Goal: Task Accomplishment & Management: Manage account settings

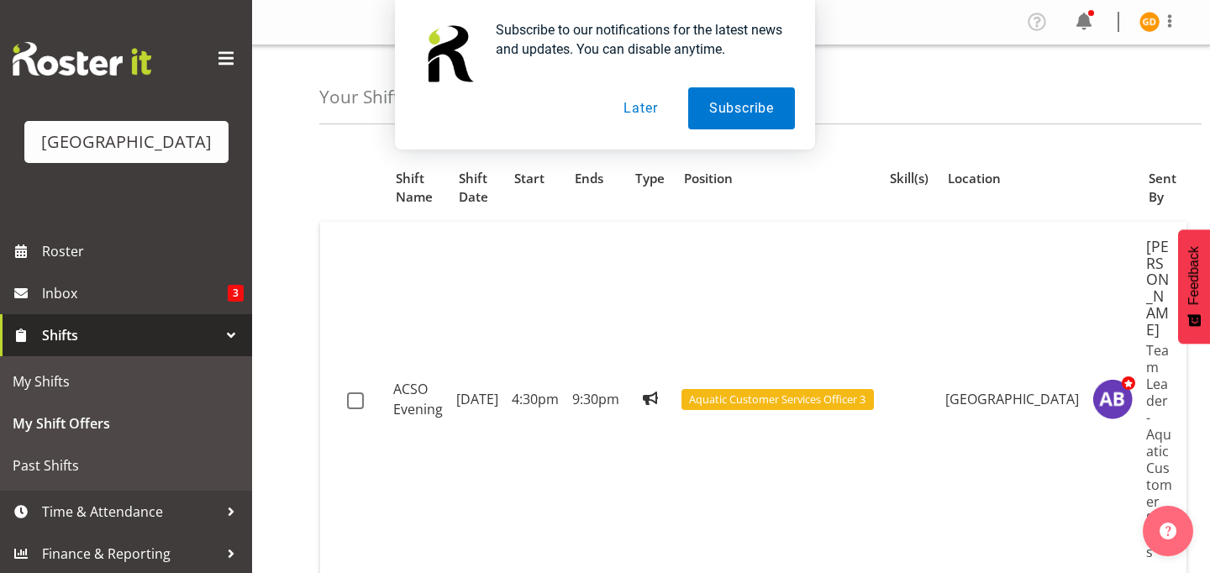
click at [629, 108] on button "Later" at bounding box center [641, 108] width 76 height 42
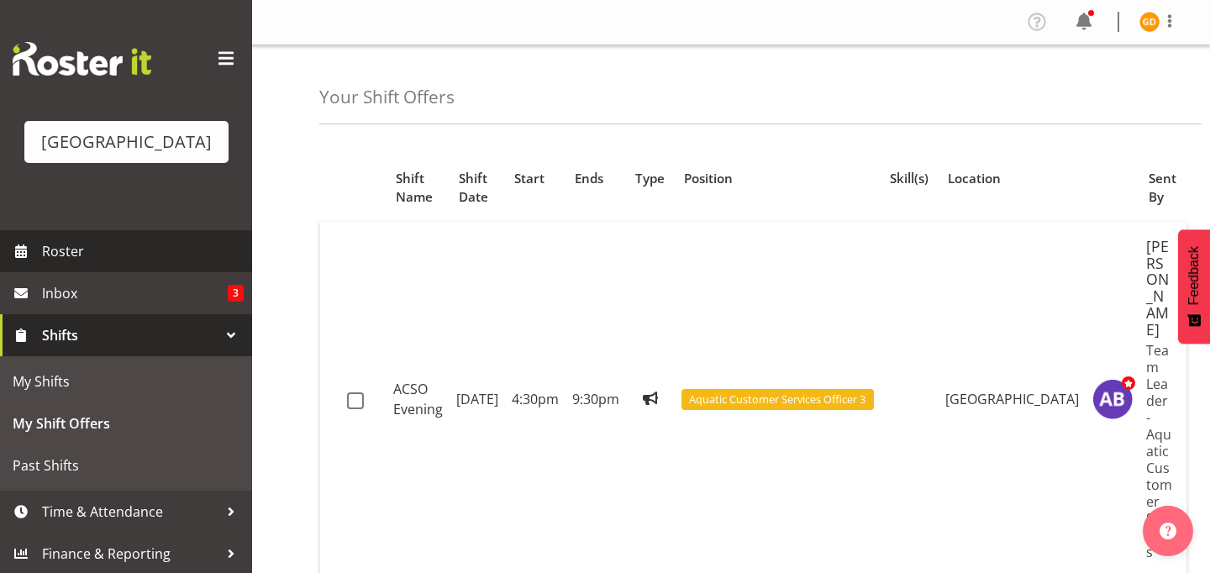
click at [106, 254] on span "Roster" at bounding box center [143, 251] width 202 height 25
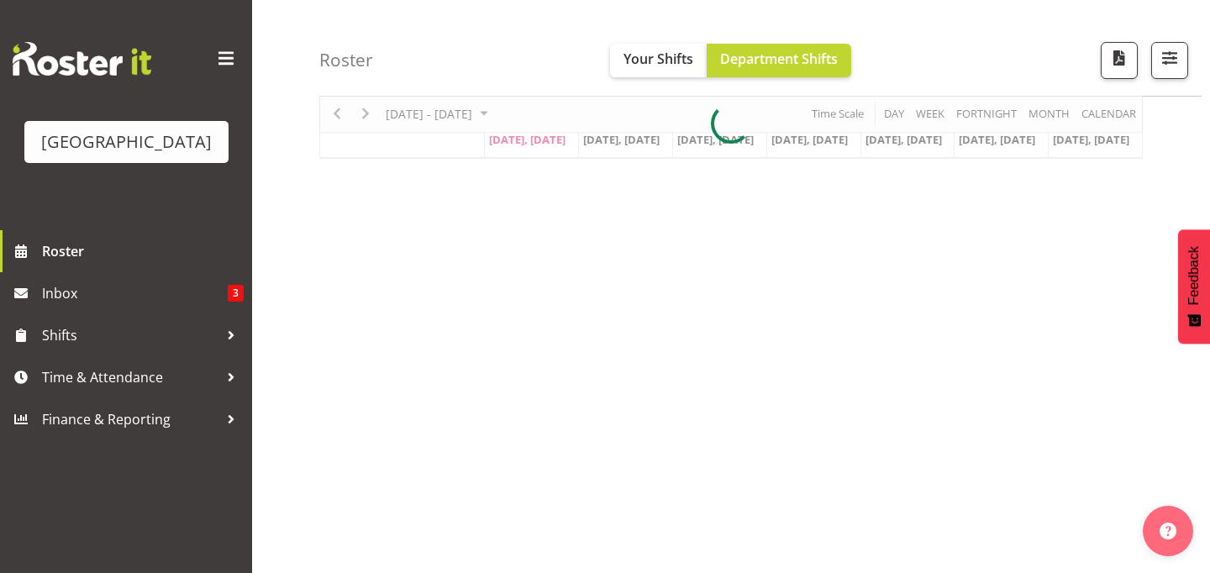
scroll to position [66, 0]
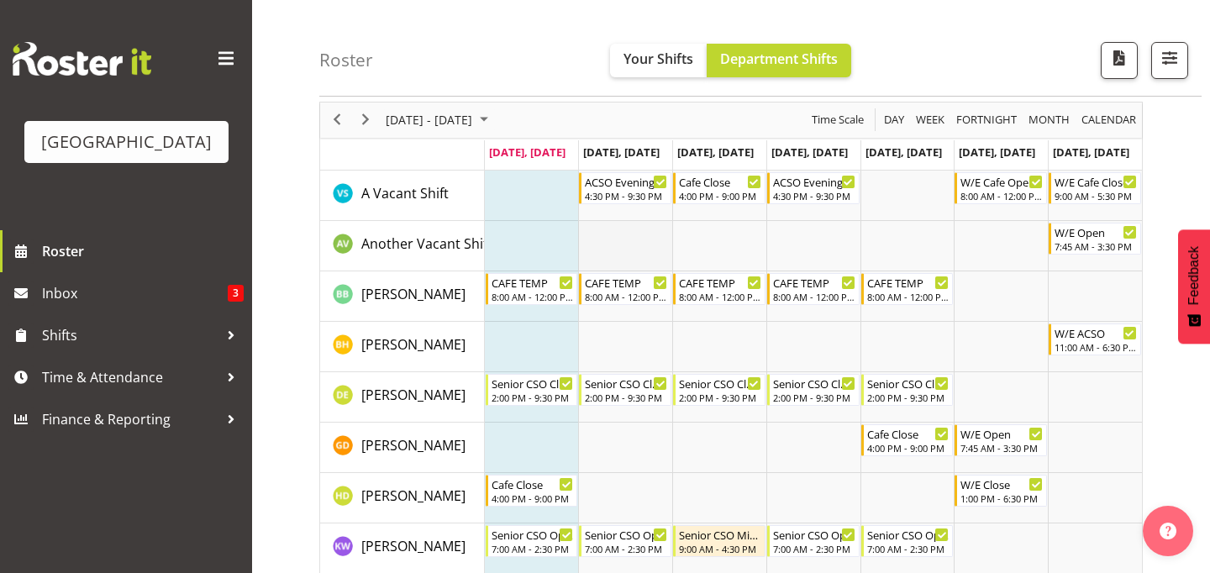
click at [642, 225] on td "Timeline Week of September 29, 2025" at bounding box center [625, 246] width 94 height 50
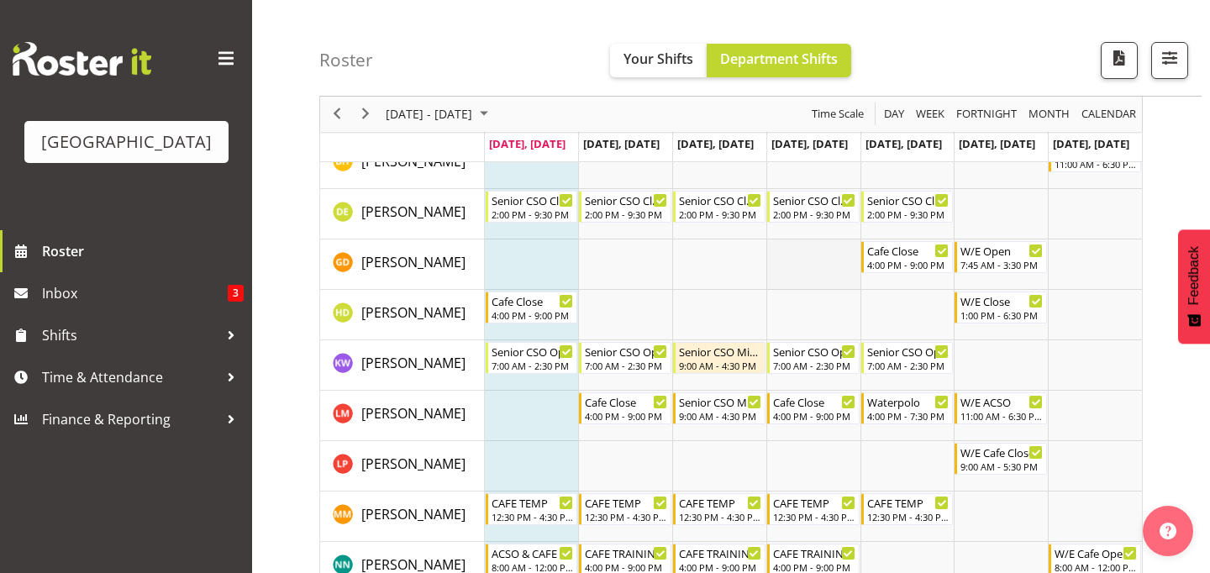
scroll to position [229, 0]
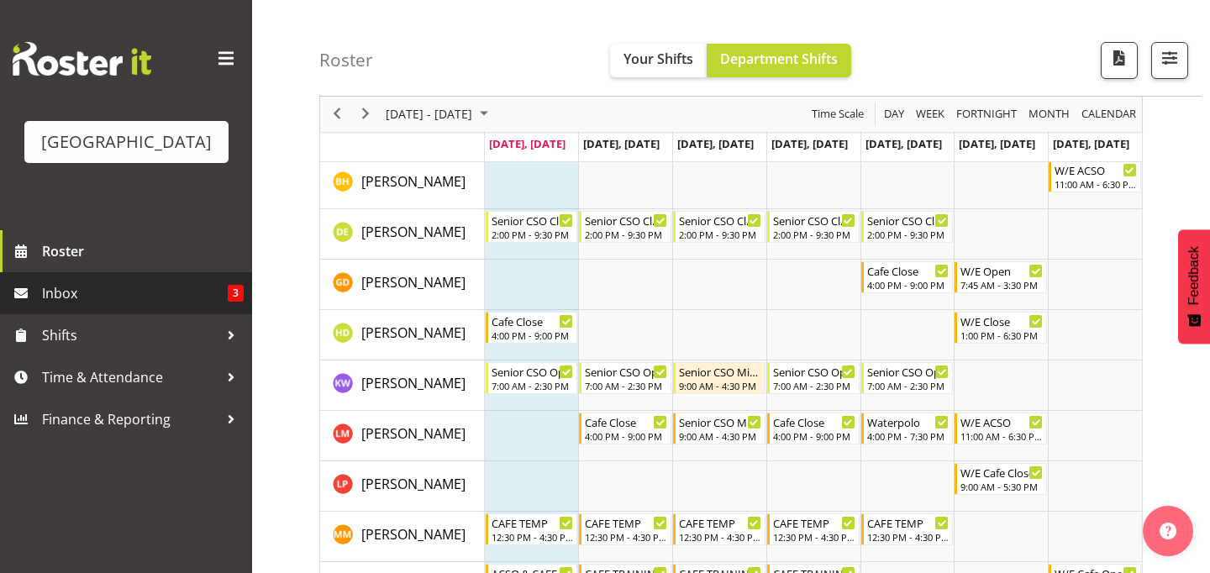
click at [76, 292] on span "Inbox" at bounding box center [135, 293] width 186 height 25
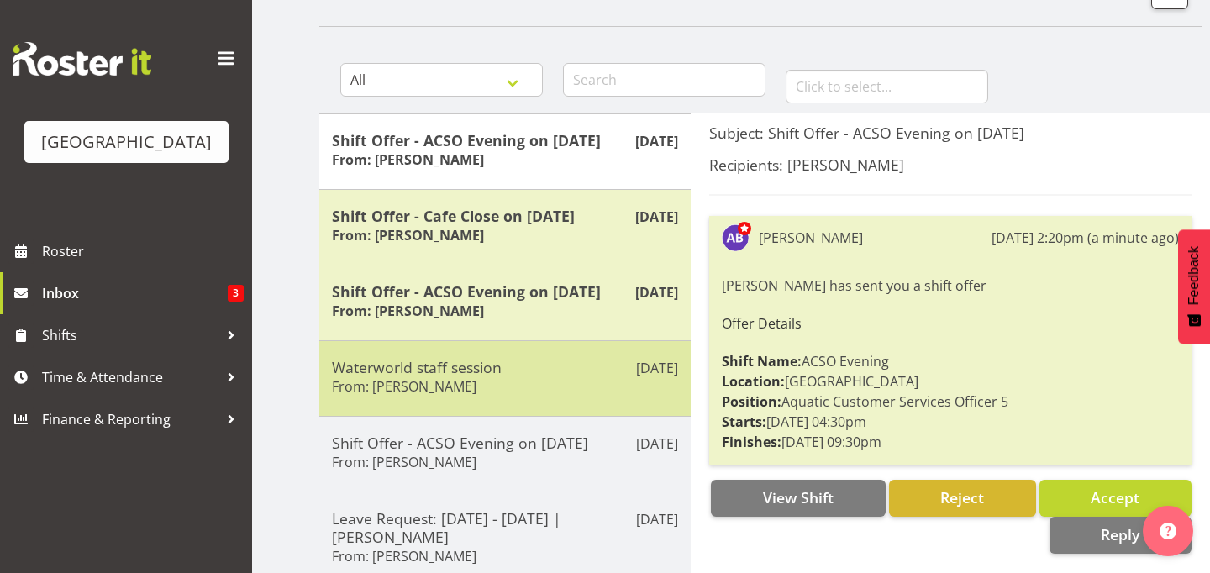
scroll to position [117, 0]
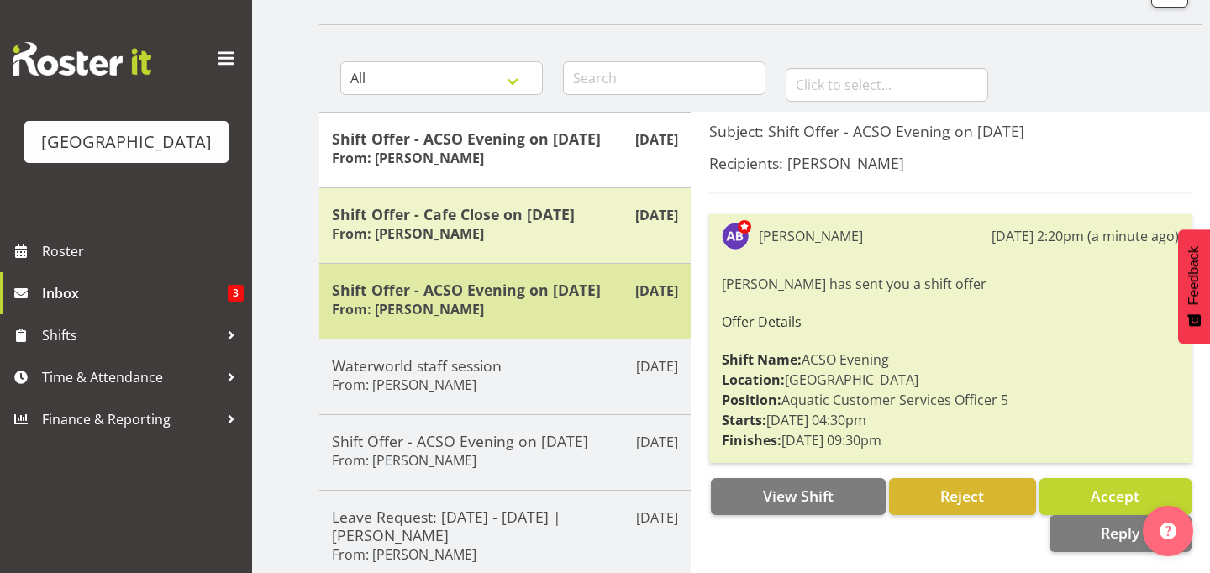
click at [514, 278] on div "Sep 29th Shift Offer - ACSO Evening on 30/09/25 From: Amber-Jade Brass" at bounding box center [505, 301] width 372 height 76
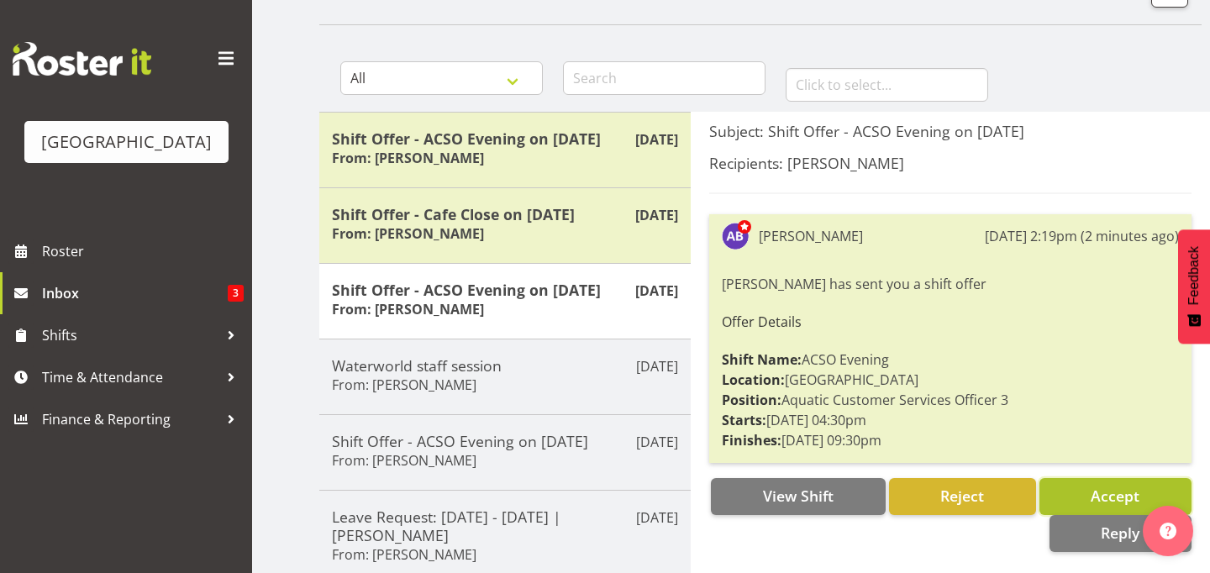
click at [1089, 504] on button "Accept" at bounding box center [1116, 496] width 152 height 37
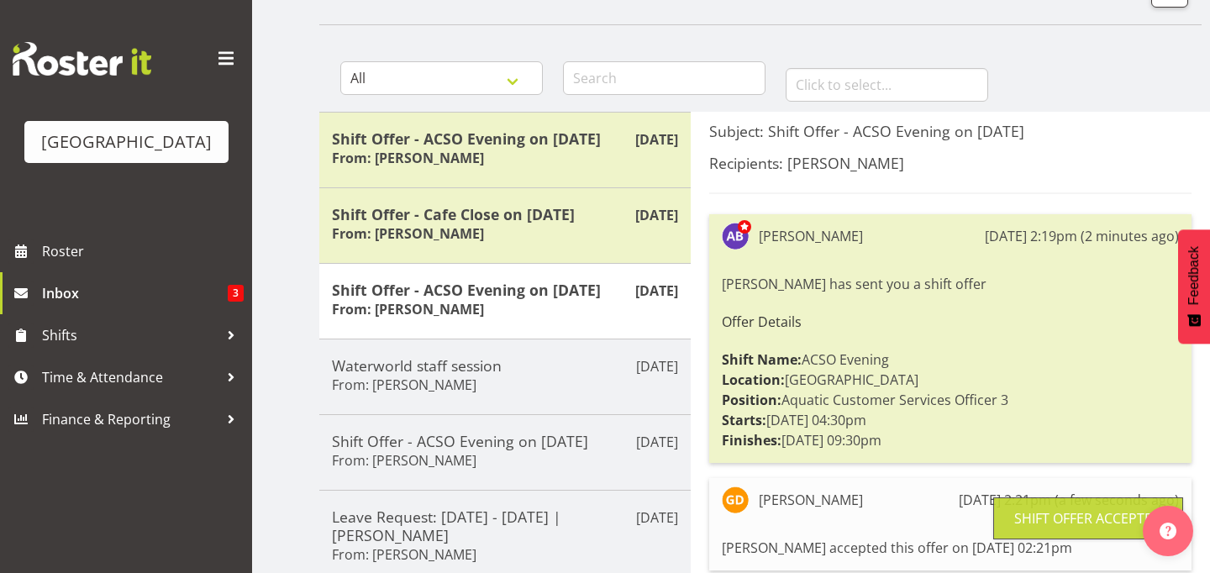
scroll to position [157, 0]
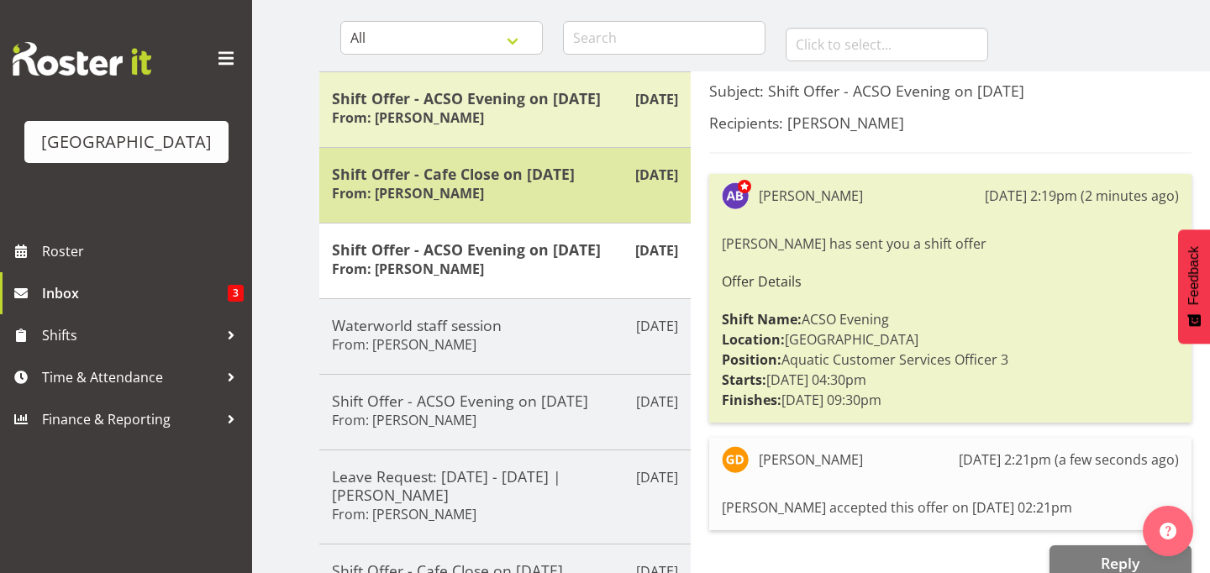
click at [499, 182] on h5 "Shift Offer - Cafe Close on [DATE]" at bounding box center [505, 174] width 346 height 18
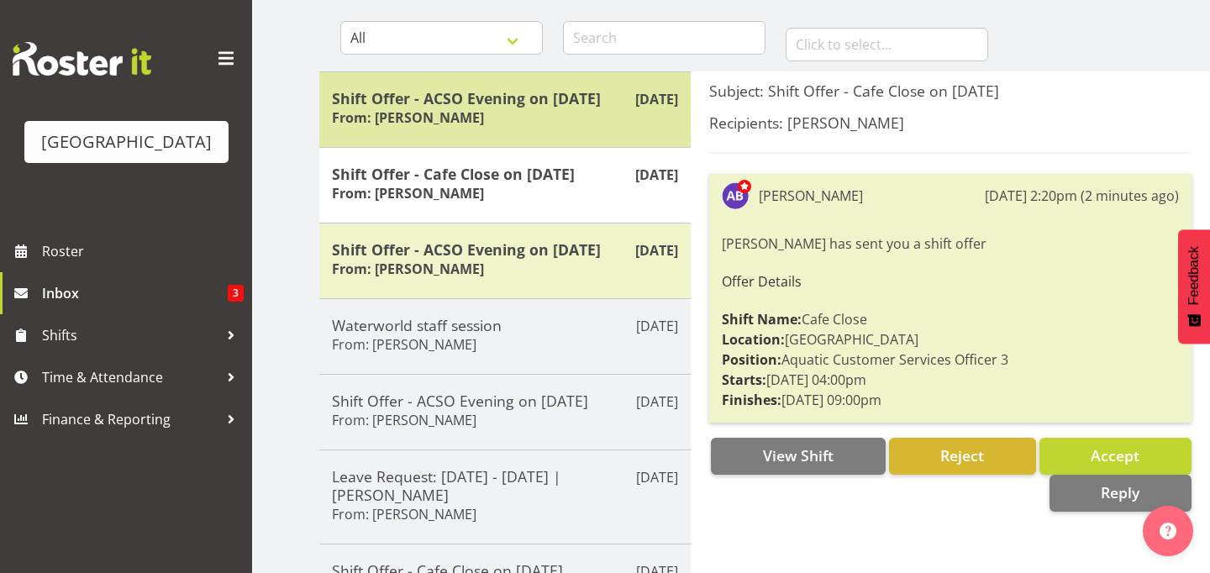
click at [566, 131] on div "Sep 29th Shift Offer - ACSO Evening on 02/10/25 From: Amber-Jade Brass" at bounding box center [505, 109] width 372 height 76
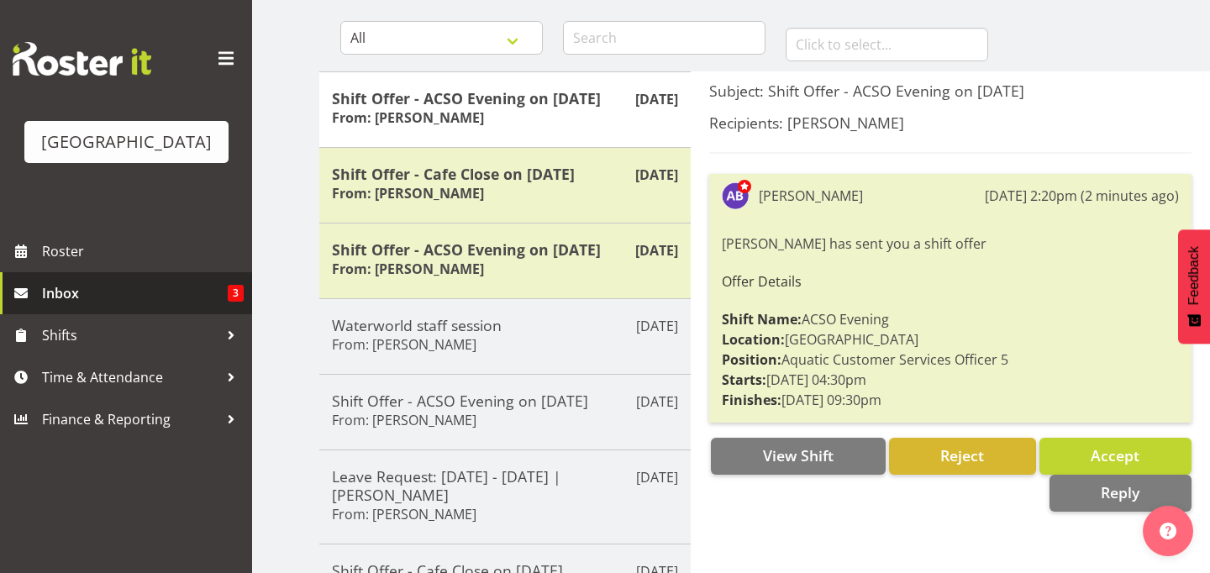
click at [150, 291] on span "Inbox" at bounding box center [135, 293] width 186 height 25
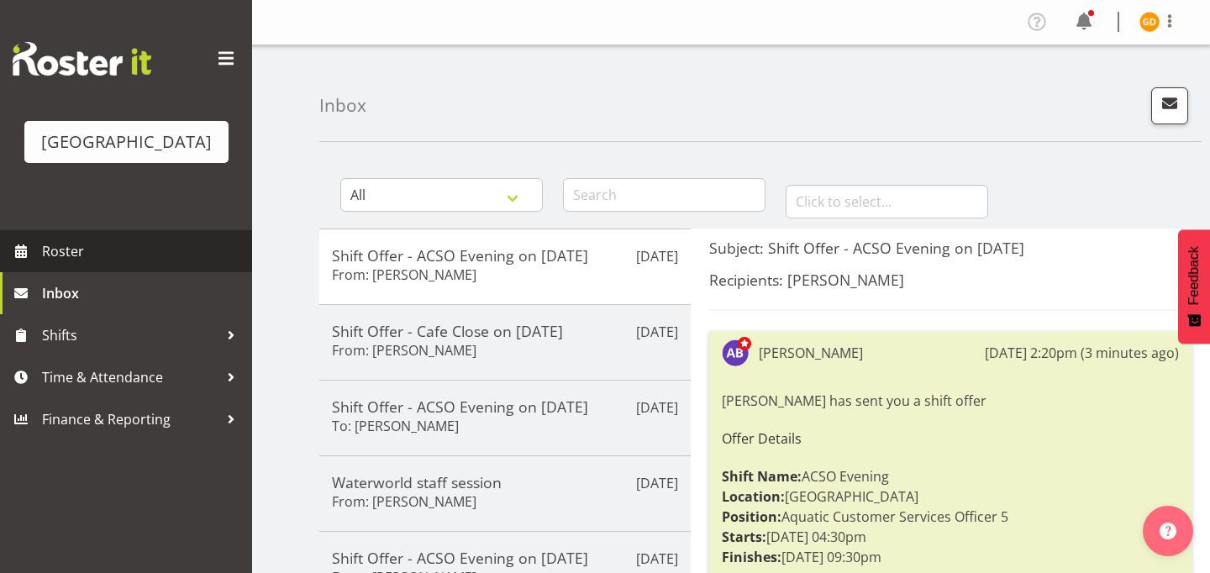
click at [119, 258] on span "Roster" at bounding box center [143, 251] width 202 height 25
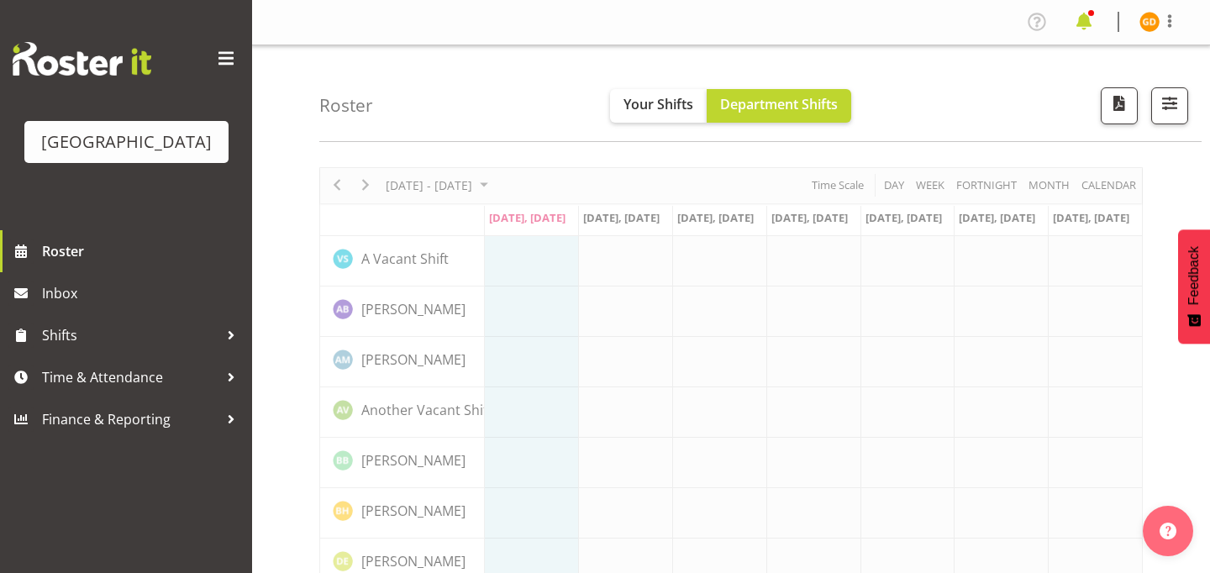
click at [1088, 18] on span at bounding box center [1084, 21] width 27 height 27
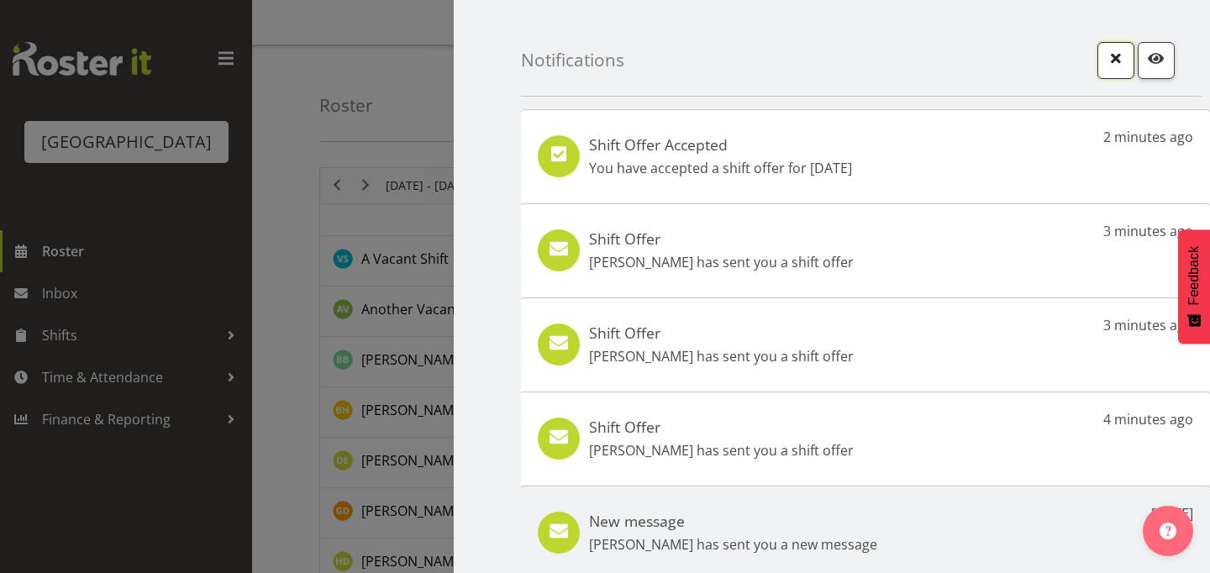
click at [1117, 61] on span "button" at bounding box center [1116, 58] width 22 height 22
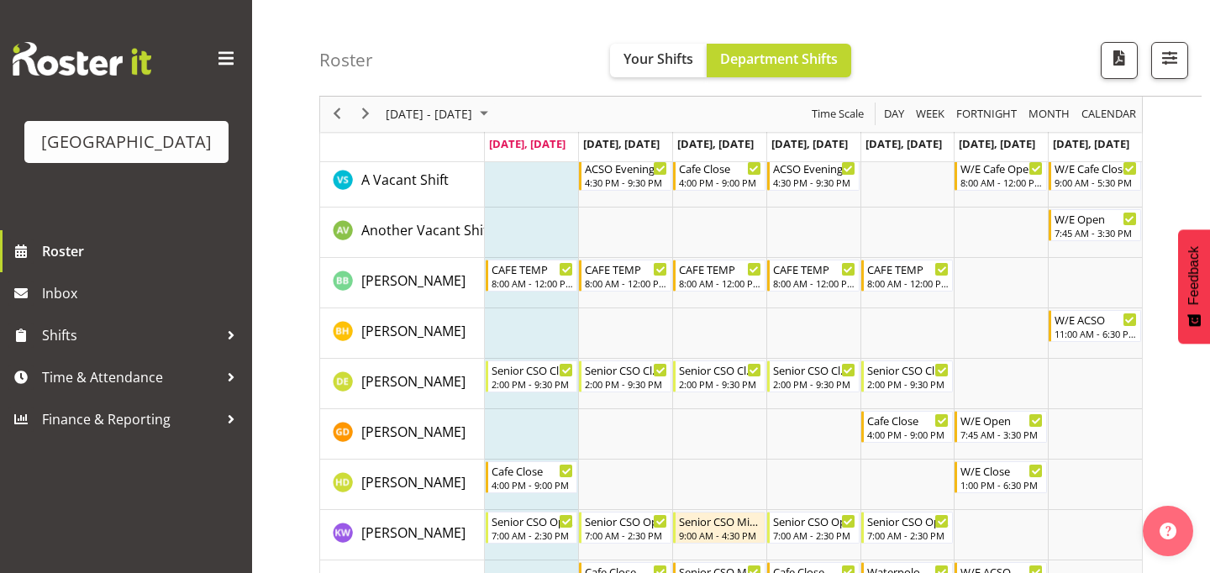
scroll to position [77, 0]
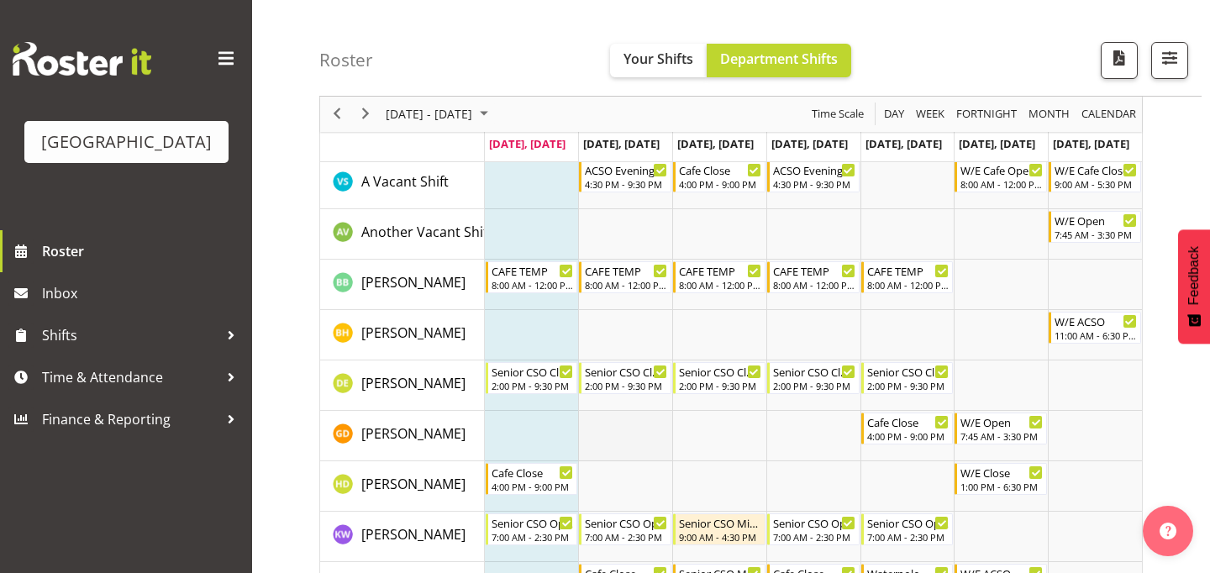
click at [630, 439] on td "Timeline Week of September 29, 2025" at bounding box center [625, 436] width 94 height 50
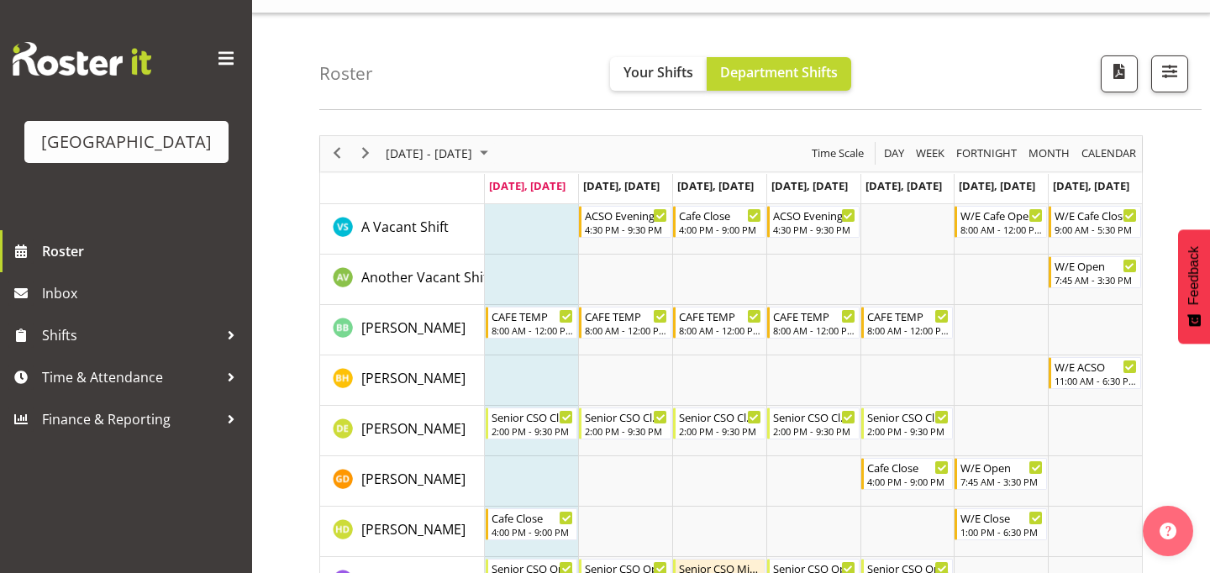
scroll to position [28, 0]
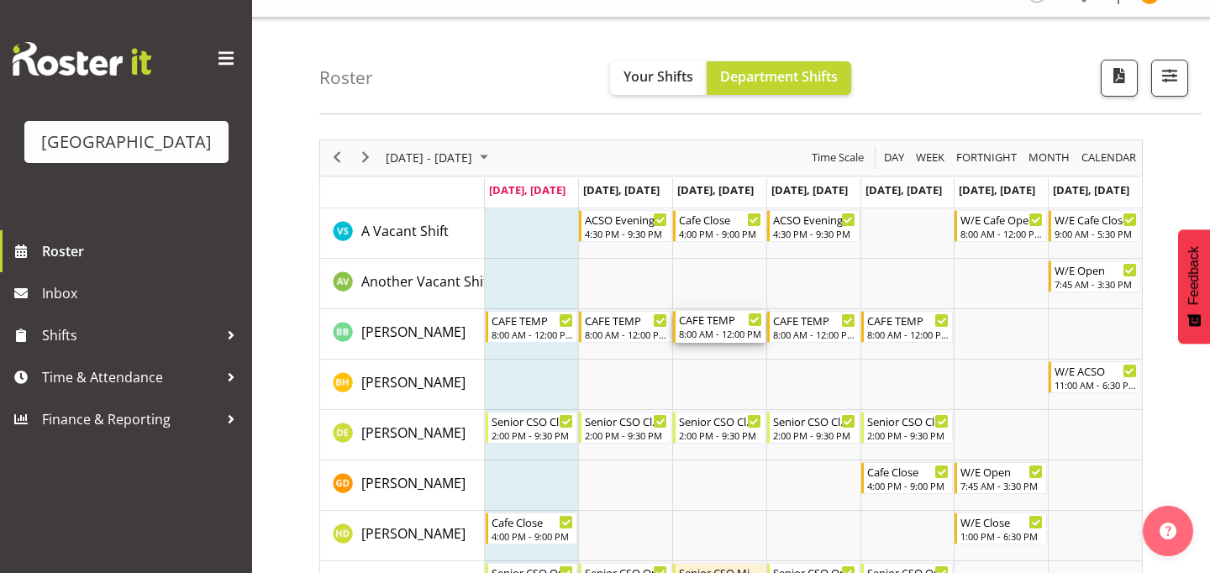
click at [722, 328] on div "CAFE TEMP 8:00 AM - 12:00 PM" at bounding box center [720, 327] width 83 height 32
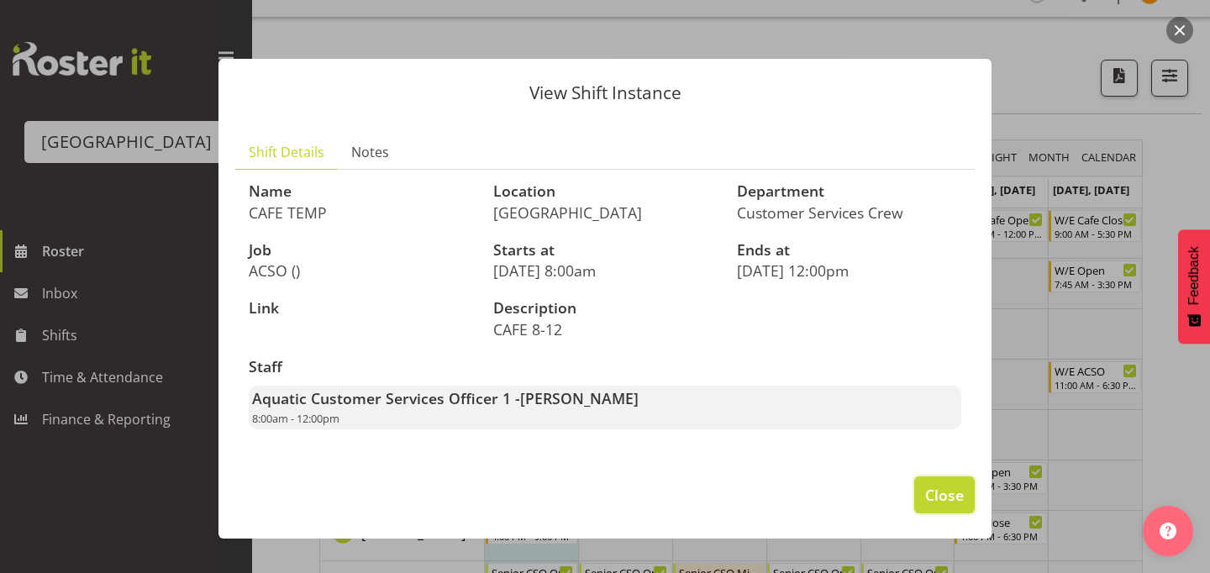
click at [931, 511] on button "Close" at bounding box center [945, 495] width 61 height 37
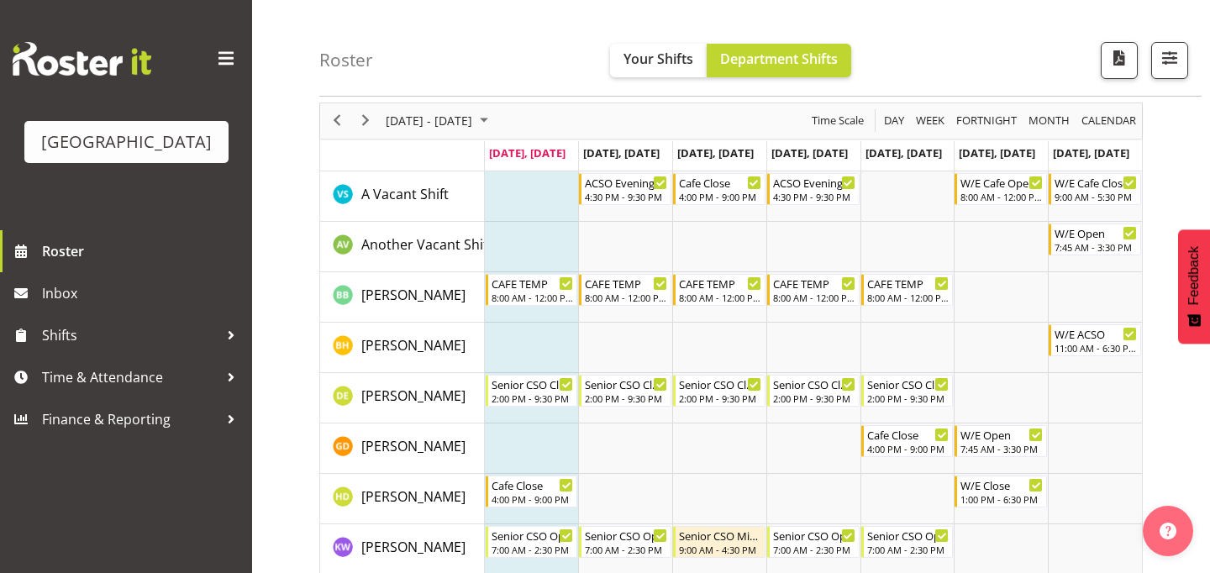
scroll to position [0, 0]
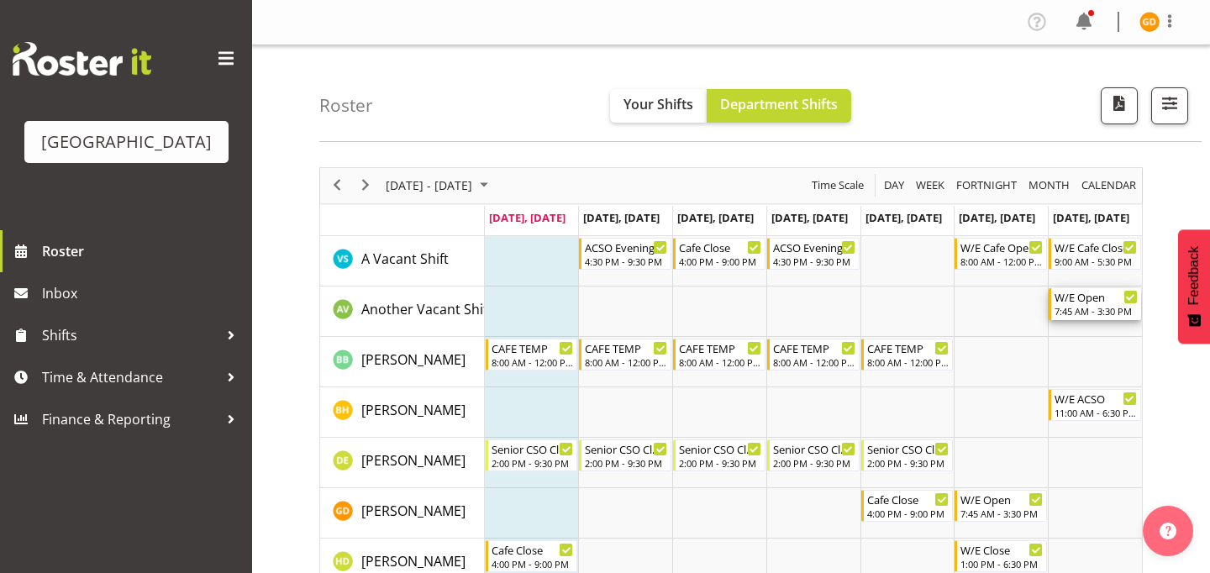
click at [1075, 306] on div "7:45 AM - 3:30 PM" at bounding box center [1096, 310] width 83 height 13
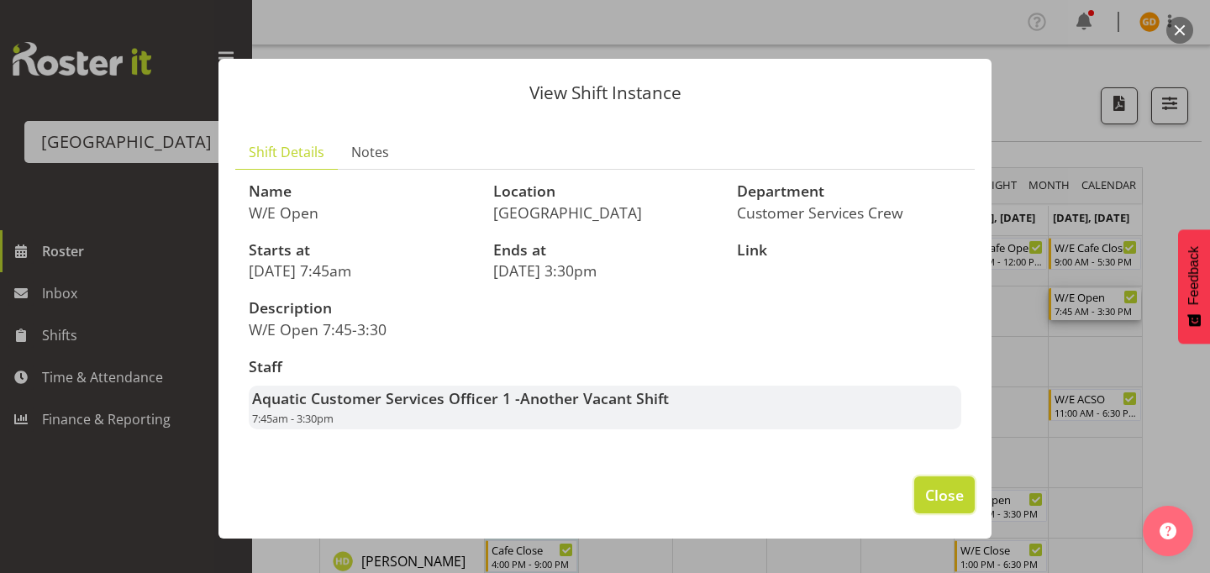
click at [947, 503] on span "Close" at bounding box center [945, 495] width 39 height 22
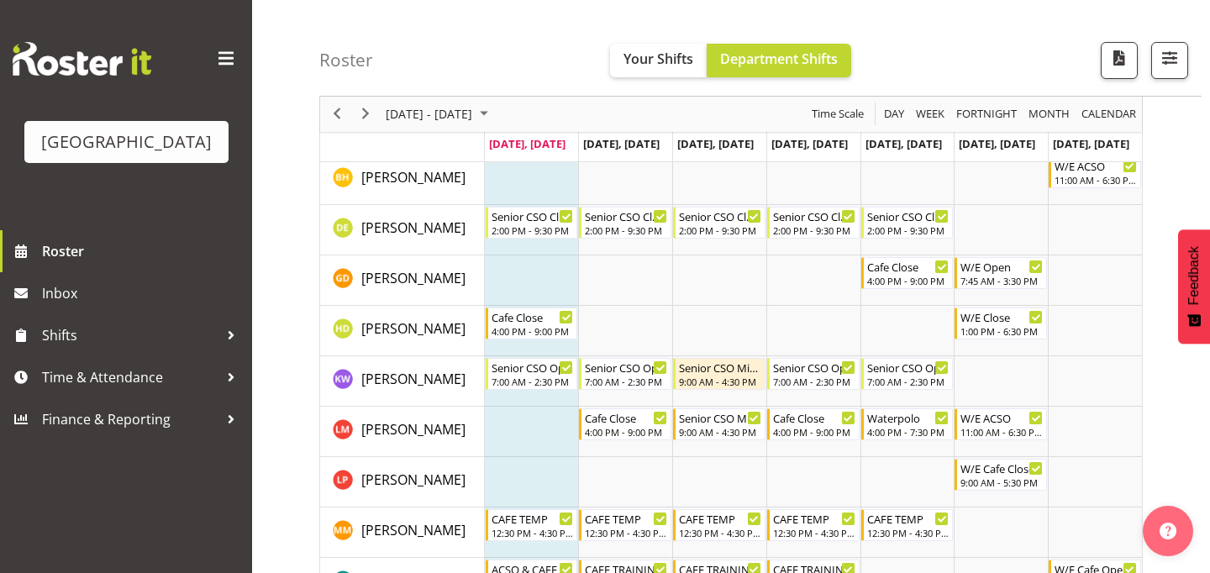
scroll to position [187, 0]
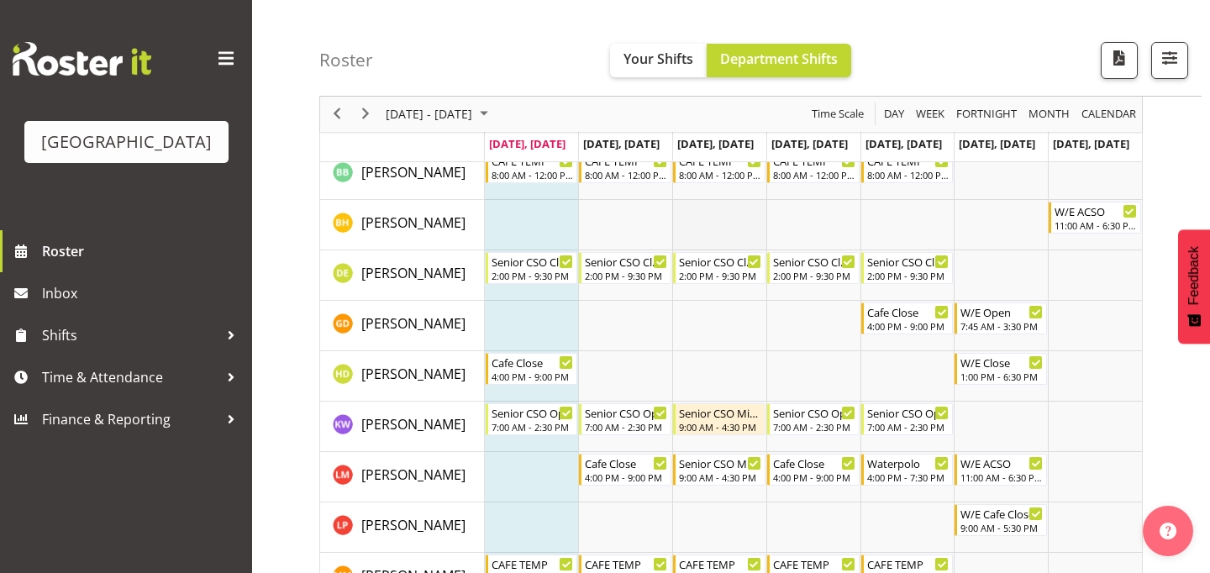
click at [743, 234] on td "Timeline Week of September 29, 2025" at bounding box center [719, 225] width 94 height 50
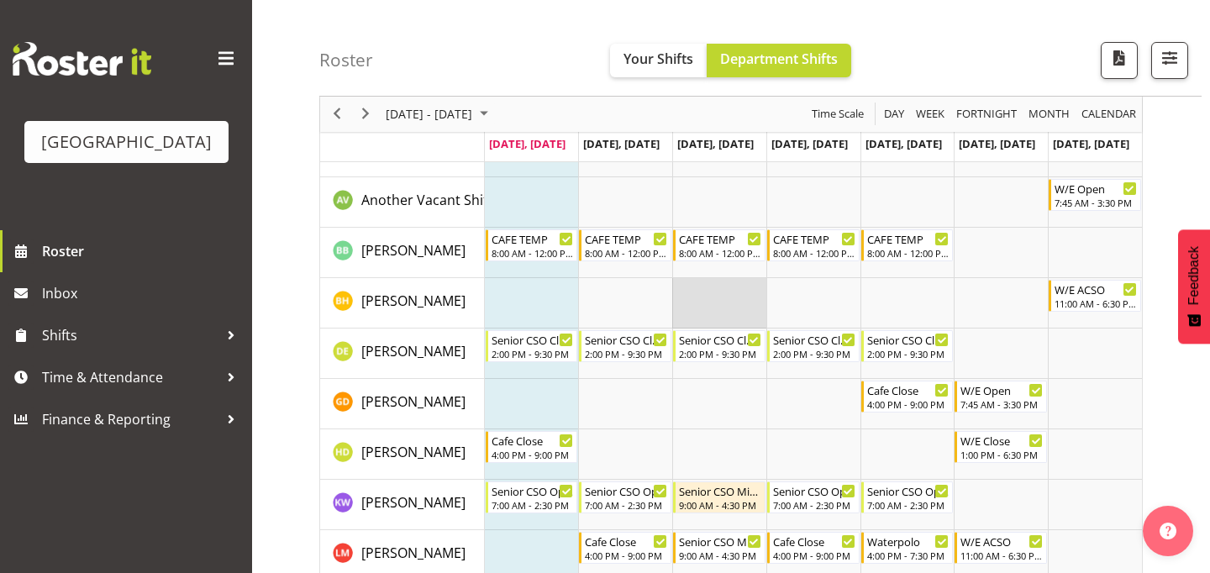
scroll to position [89, 0]
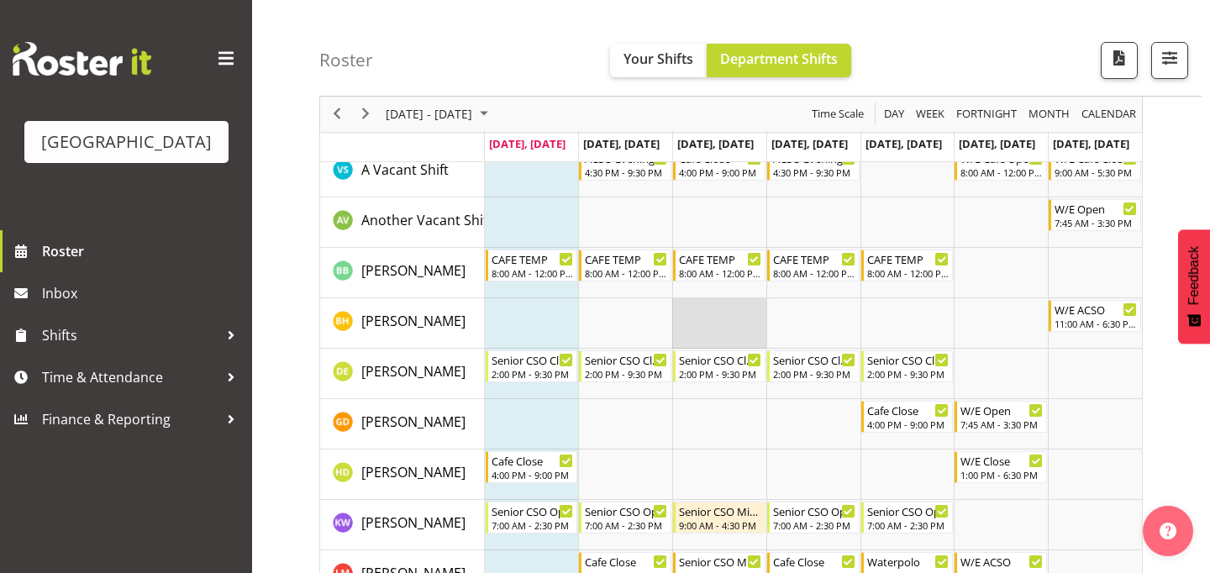
click at [728, 310] on td "Timeline Week of September 29, 2025" at bounding box center [719, 323] width 94 height 50
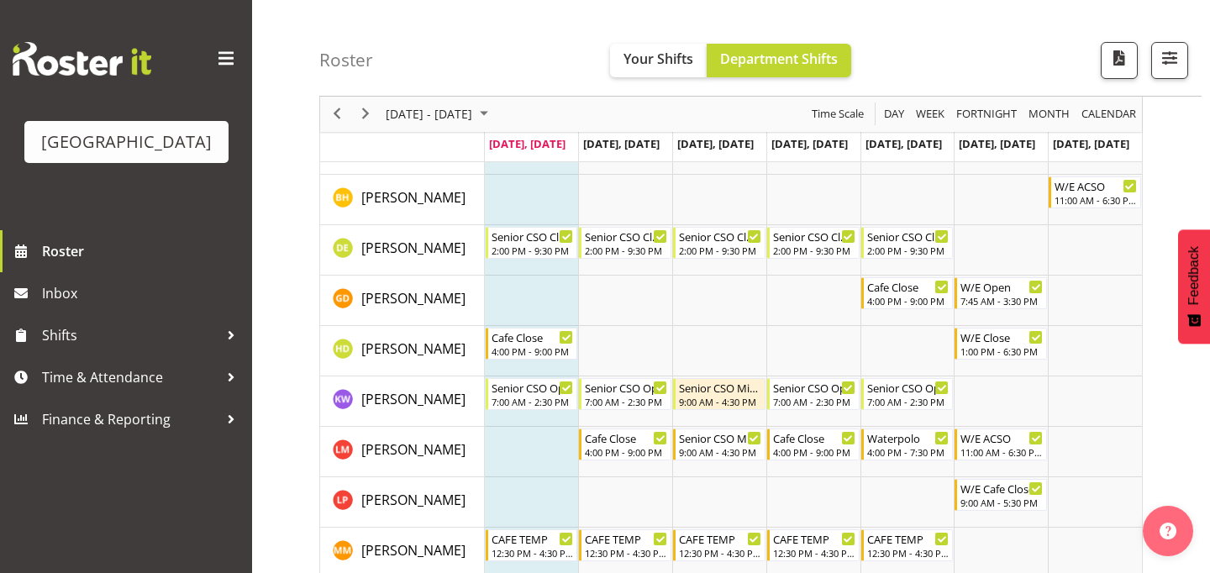
scroll to position [212, 0]
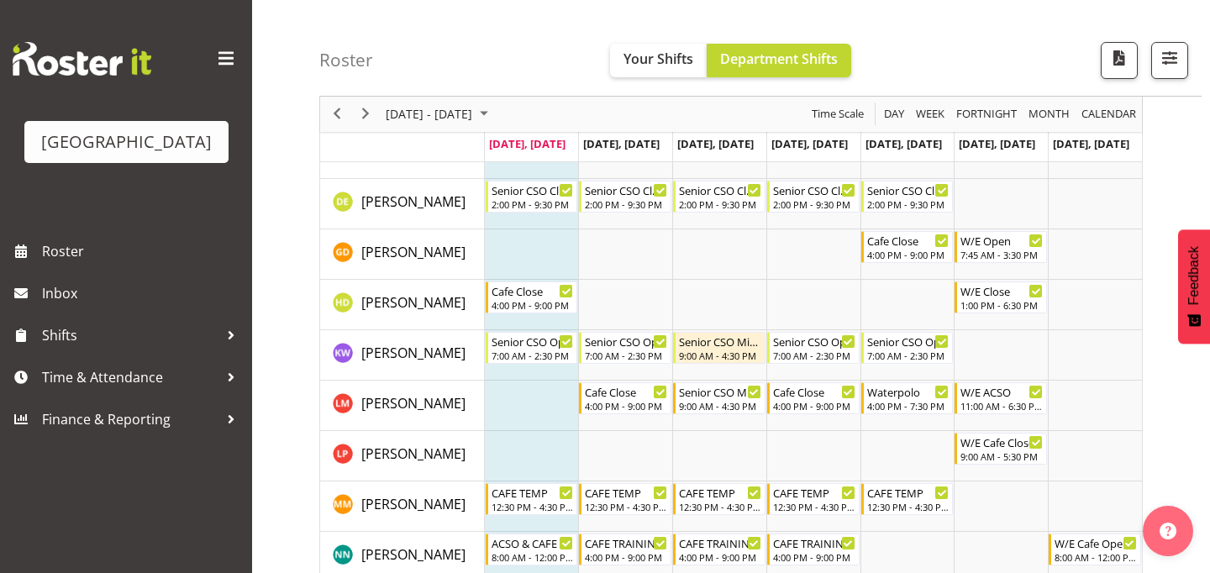
scroll to position [208, 0]
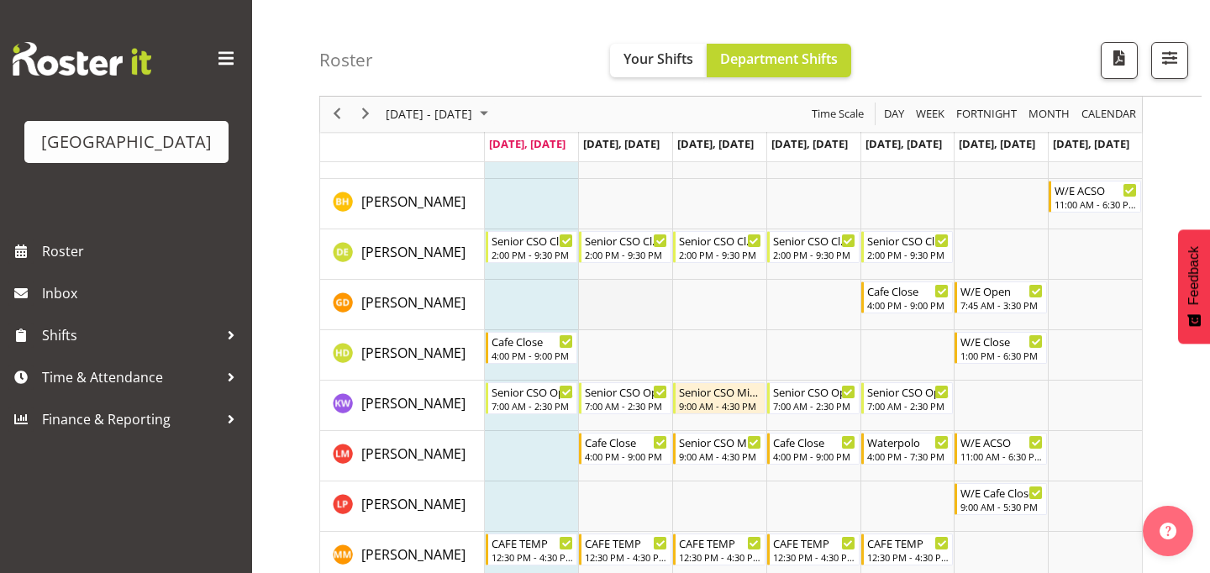
click at [639, 308] on td "Timeline Week of September 29, 2025" at bounding box center [625, 305] width 94 height 50
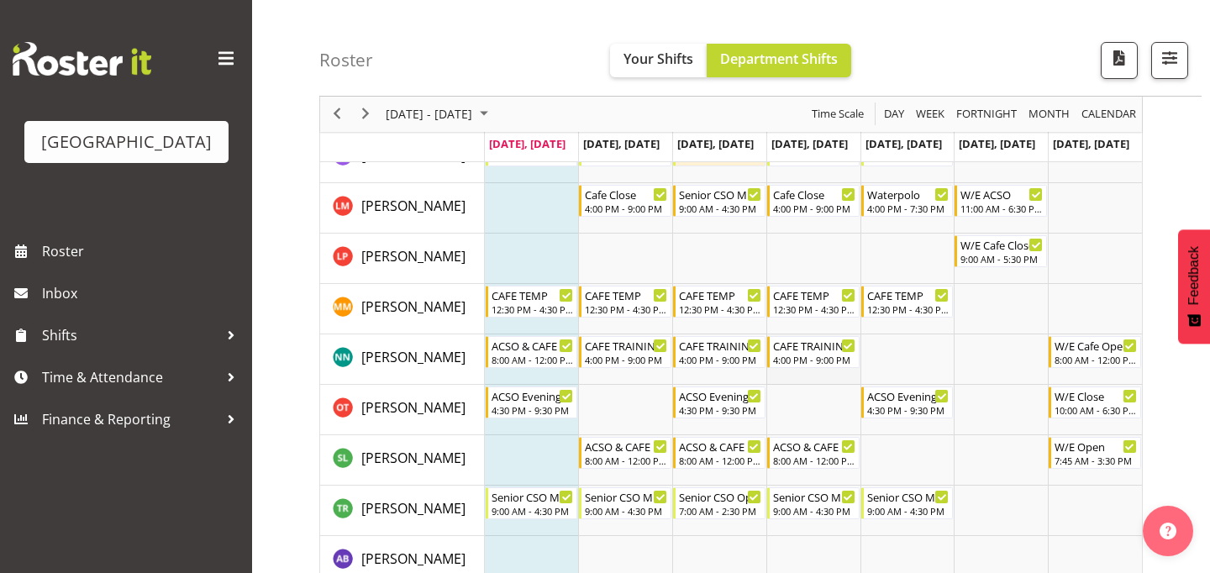
scroll to position [0, 0]
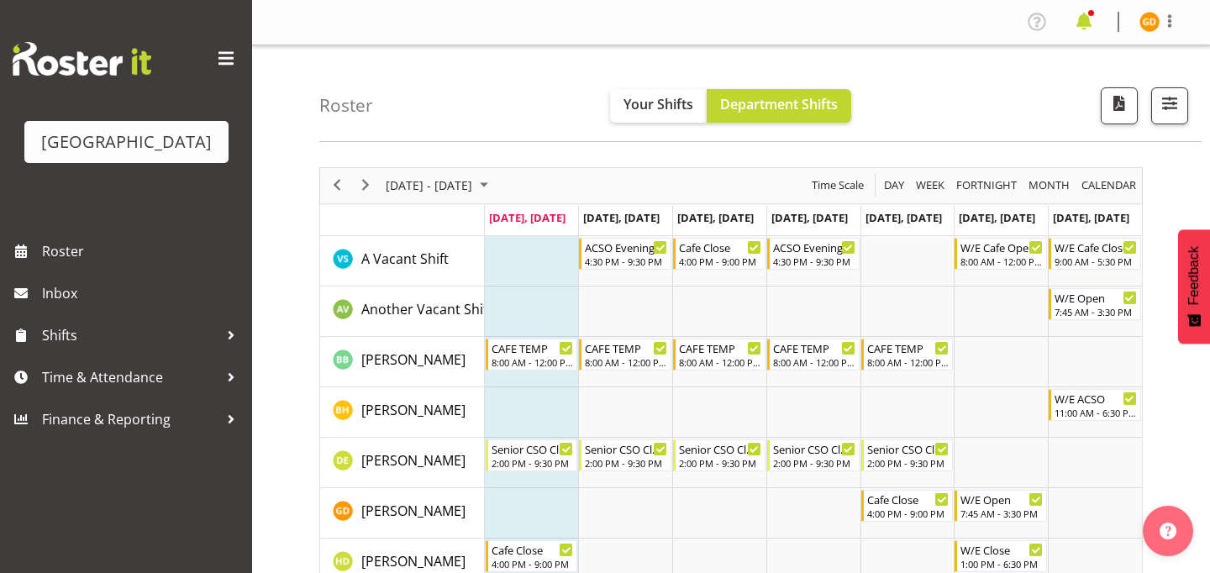
click at [1089, 25] on span at bounding box center [1084, 21] width 27 height 27
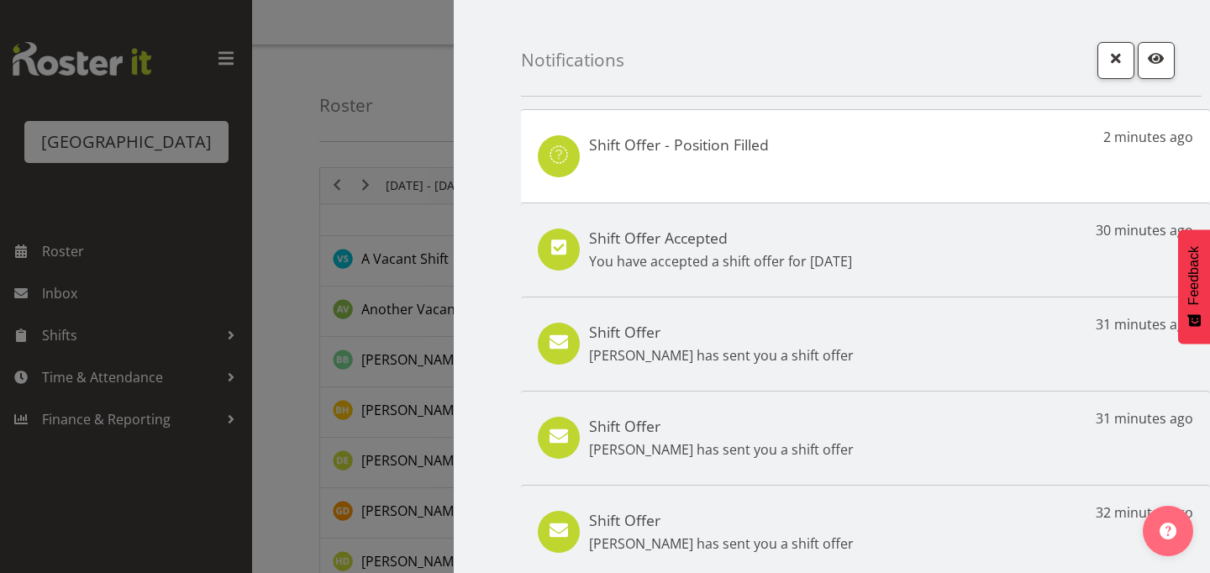
click at [868, 173] on div "Shift Offer - Position Filled 2 minutes ago" at bounding box center [865, 155] width 689 height 93
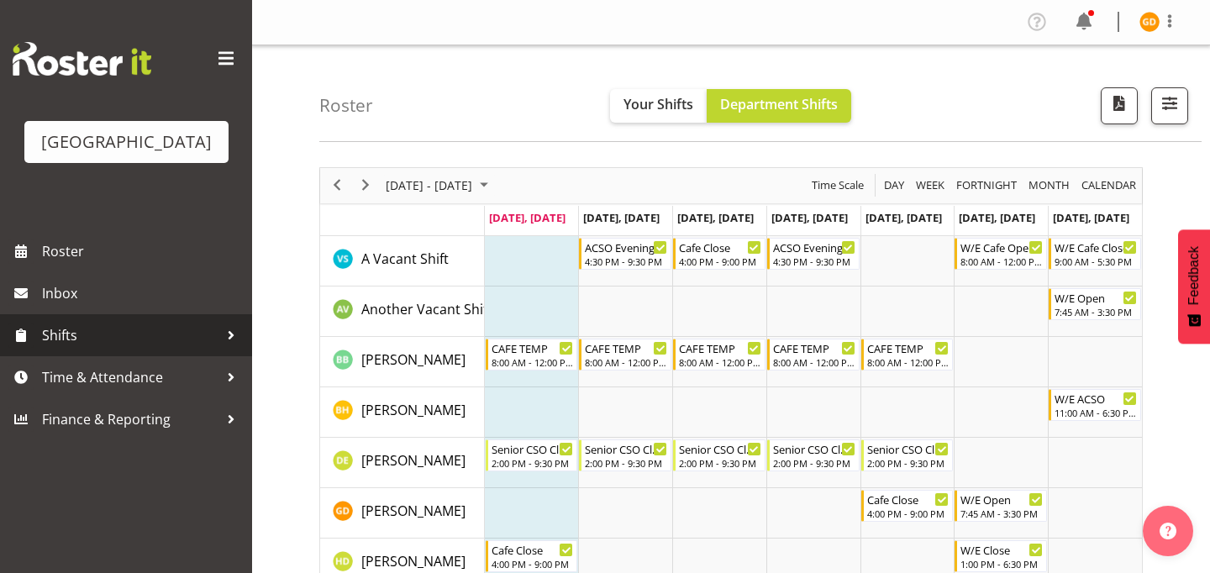
click at [209, 339] on span "Shifts" at bounding box center [130, 335] width 177 height 25
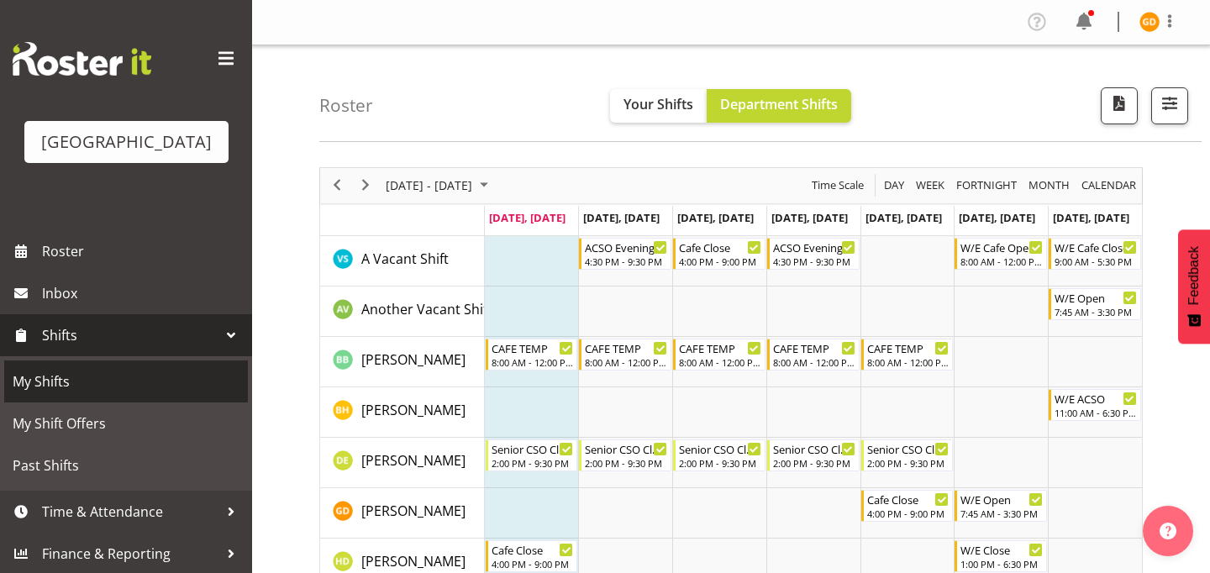
click at [150, 377] on span "My Shifts" at bounding box center [126, 381] width 227 height 25
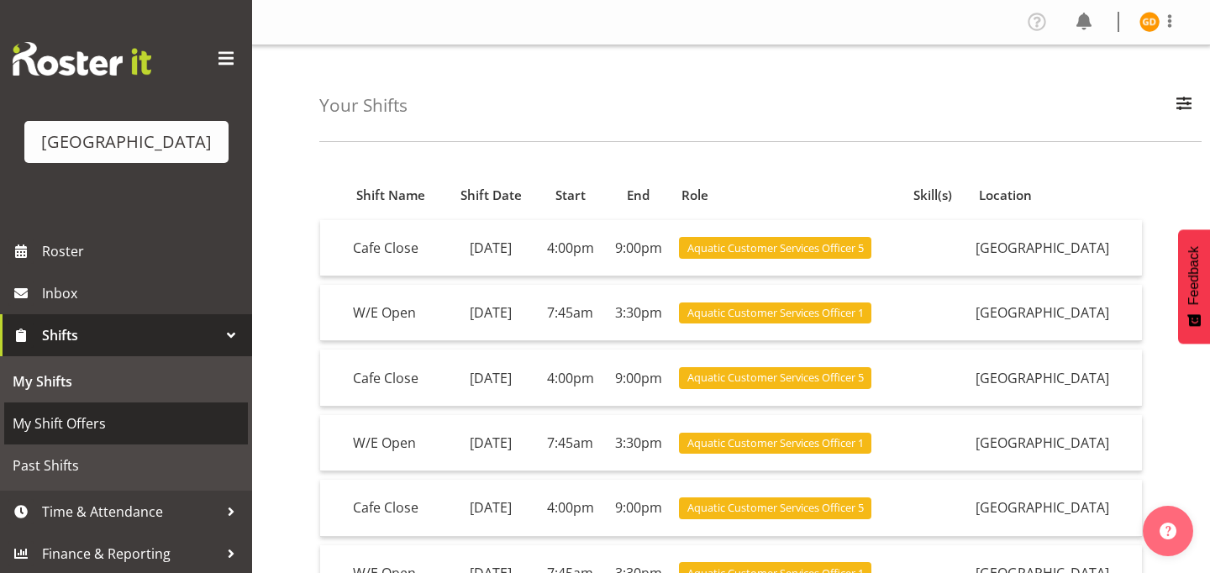
click at [125, 420] on span "My Shift Offers" at bounding box center [126, 423] width 227 height 25
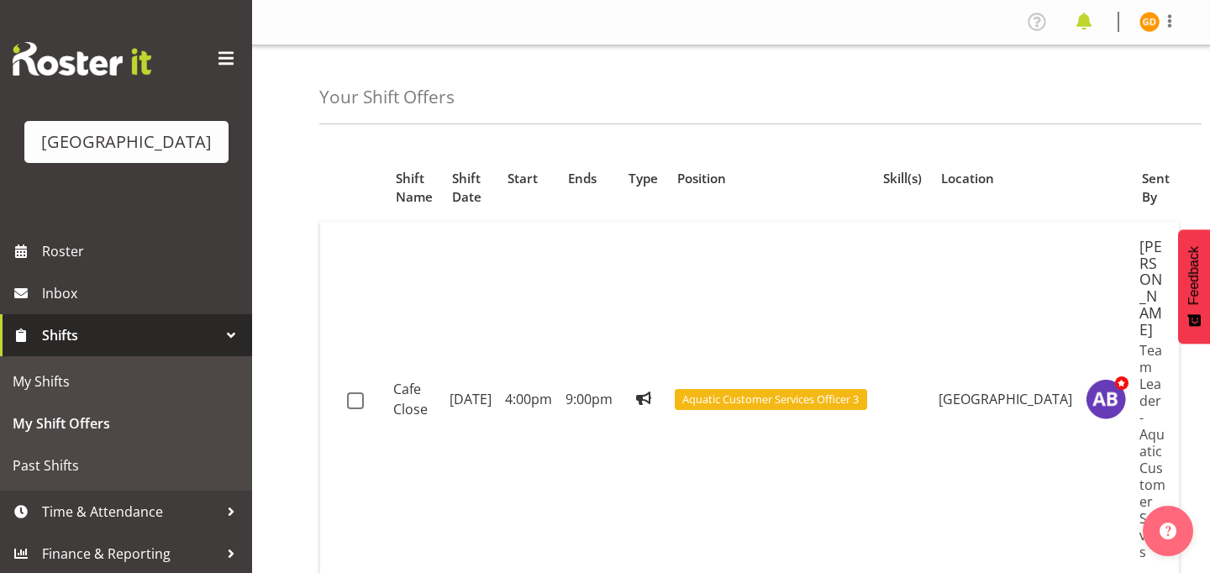
click at [1088, 20] on span at bounding box center [1084, 21] width 27 height 27
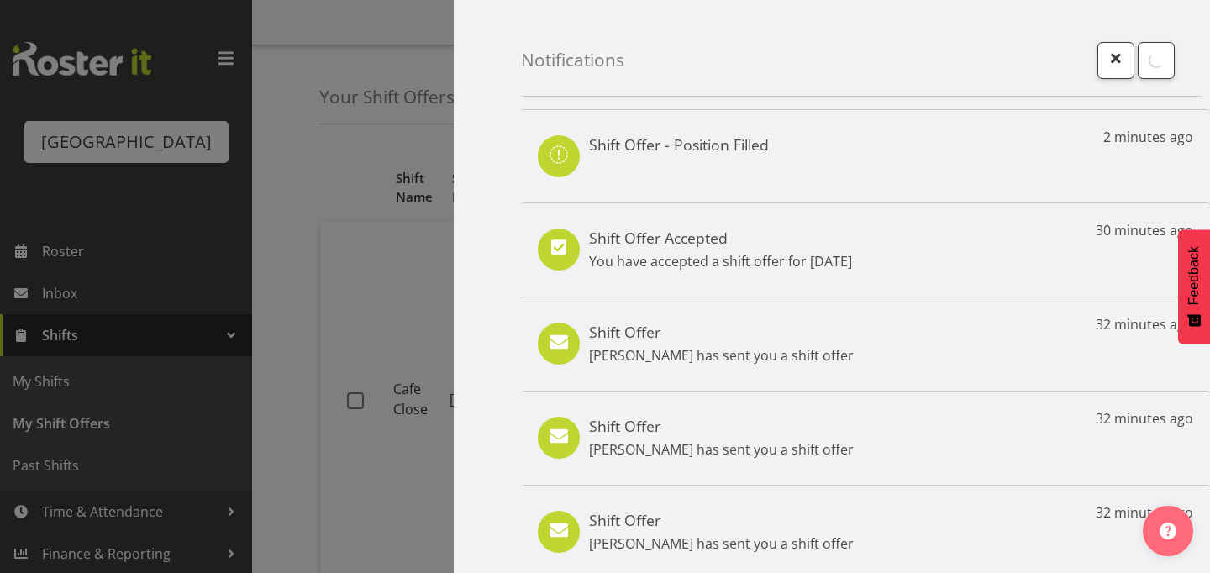
click at [726, 258] on p "You have accepted a shift offer for 30th Sep" at bounding box center [720, 261] width 263 height 20
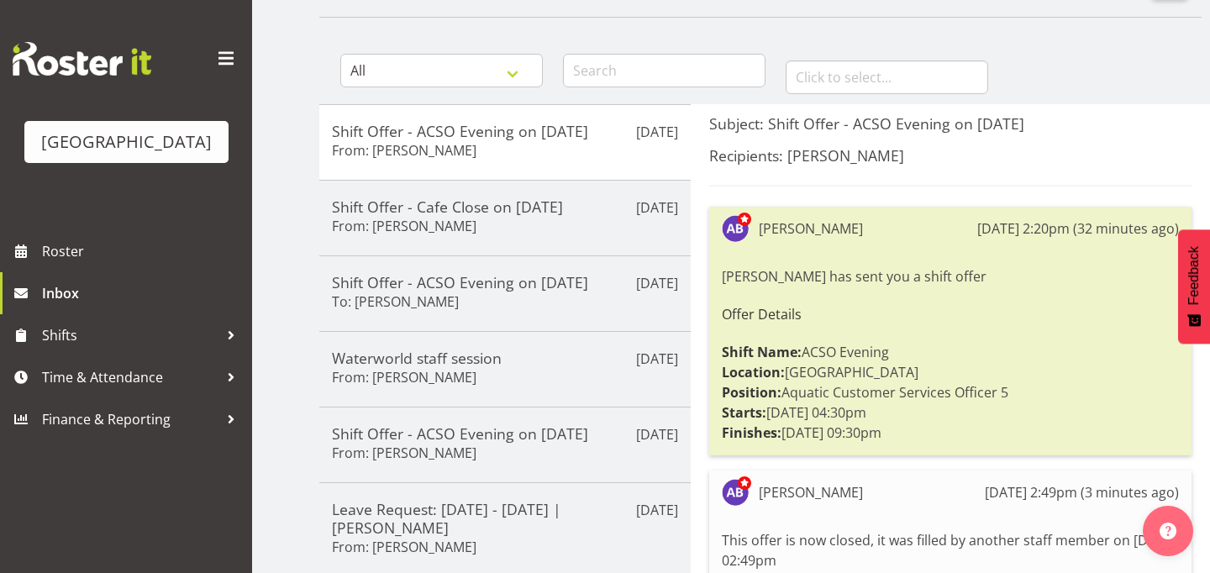
scroll to position [125, 0]
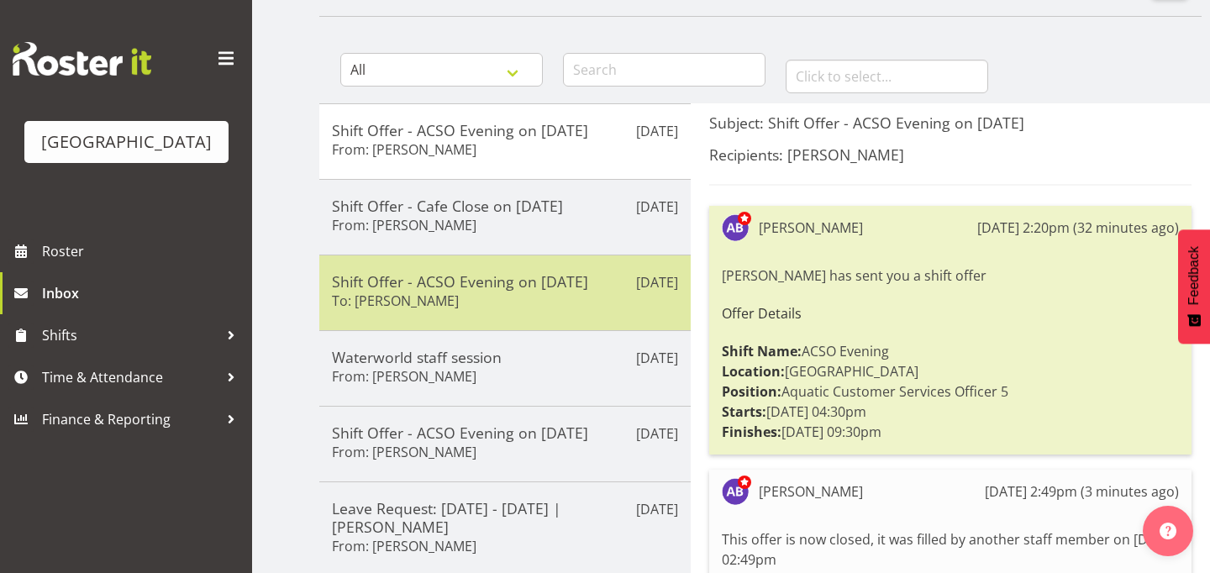
click at [593, 279] on h5 "Shift Offer - ACSO Evening on [DATE]" at bounding box center [505, 281] width 346 height 18
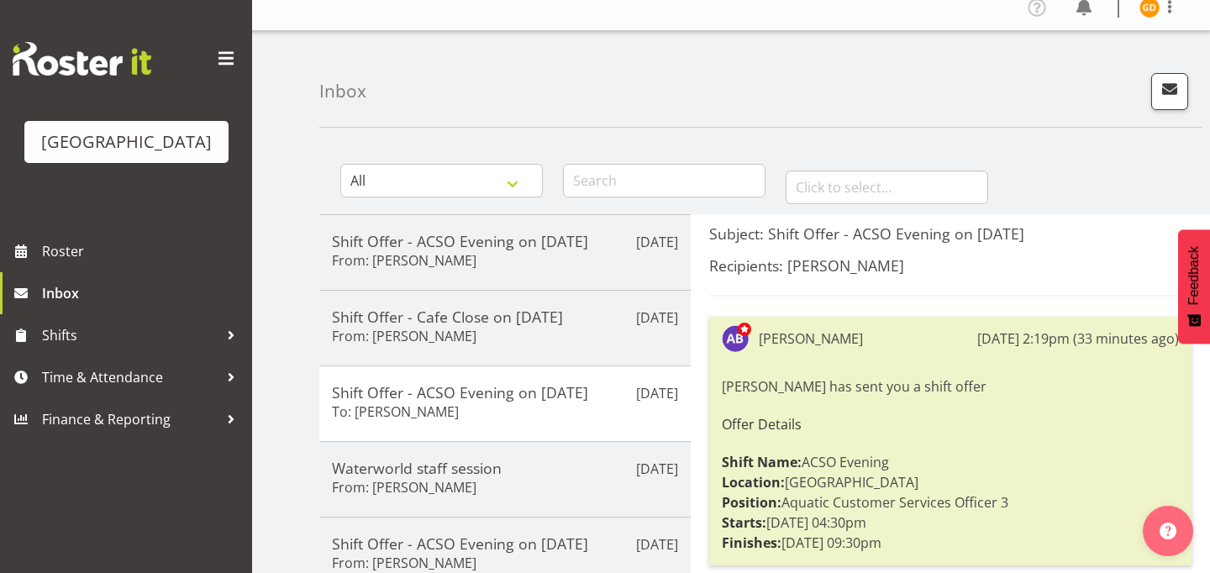
scroll to position [0, 0]
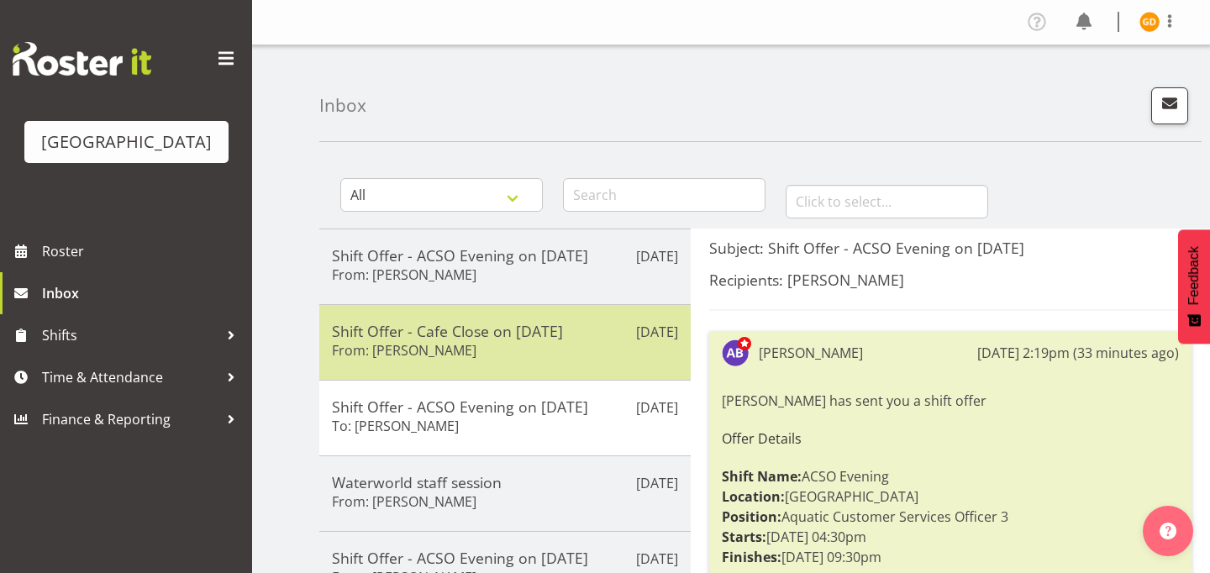
click at [447, 344] on h6 "From: [PERSON_NAME]" at bounding box center [404, 350] width 145 height 17
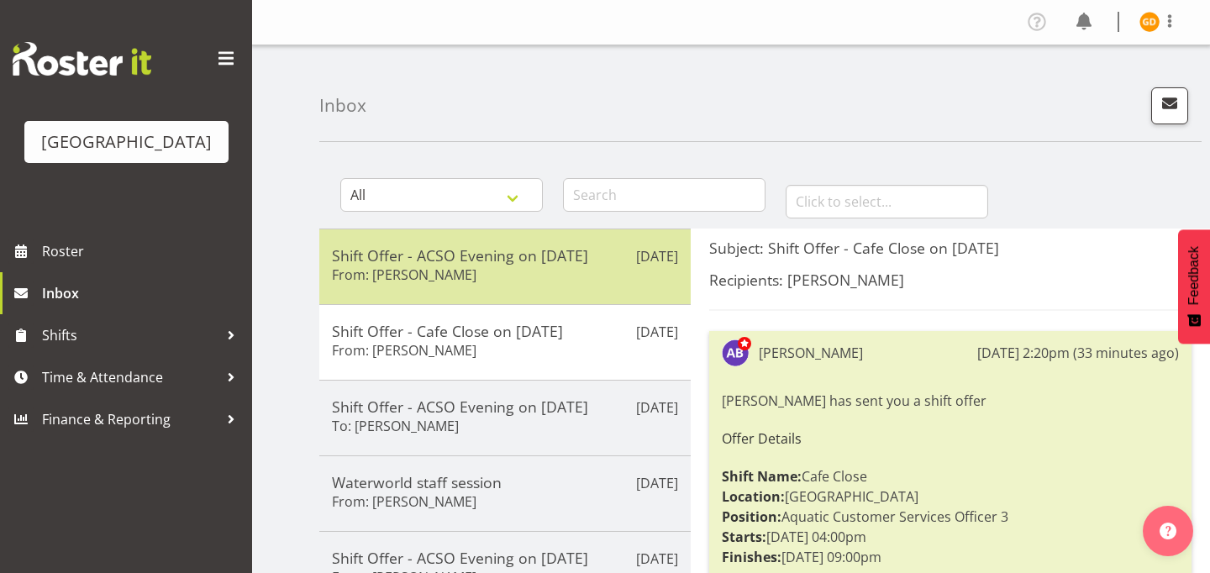
click at [588, 267] on div "Shift Offer - ACSO Evening on [DATE] From: [PERSON_NAME]" at bounding box center [505, 266] width 346 height 41
